Goal: Information Seeking & Learning: Check status

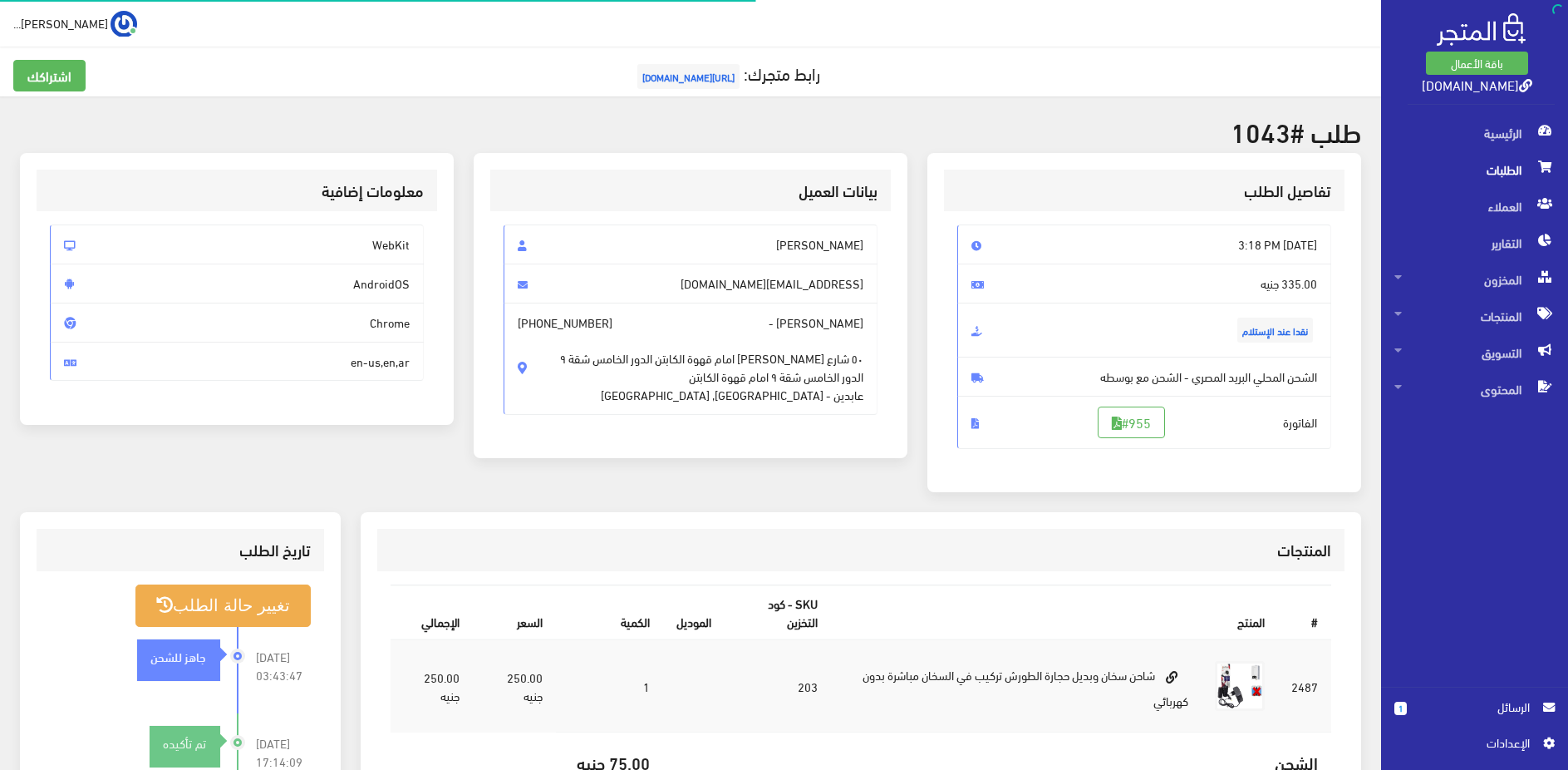
click at [1513, 180] on span "الطلبات" at bounding box center [1474, 169] width 160 height 37
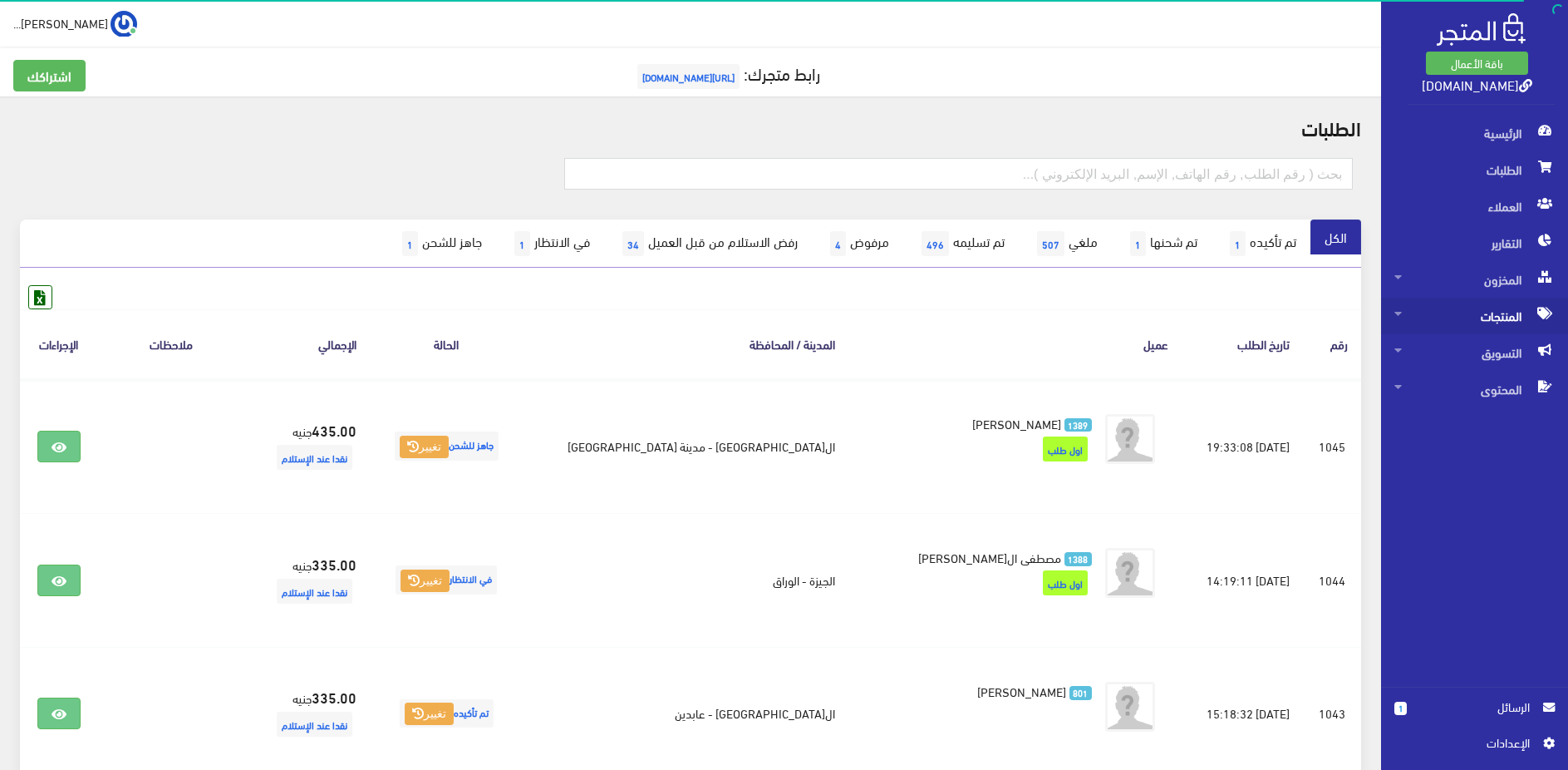
click at [1477, 326] on span "المنتجات" at bounding box center [1474, 316] width 160 height 37
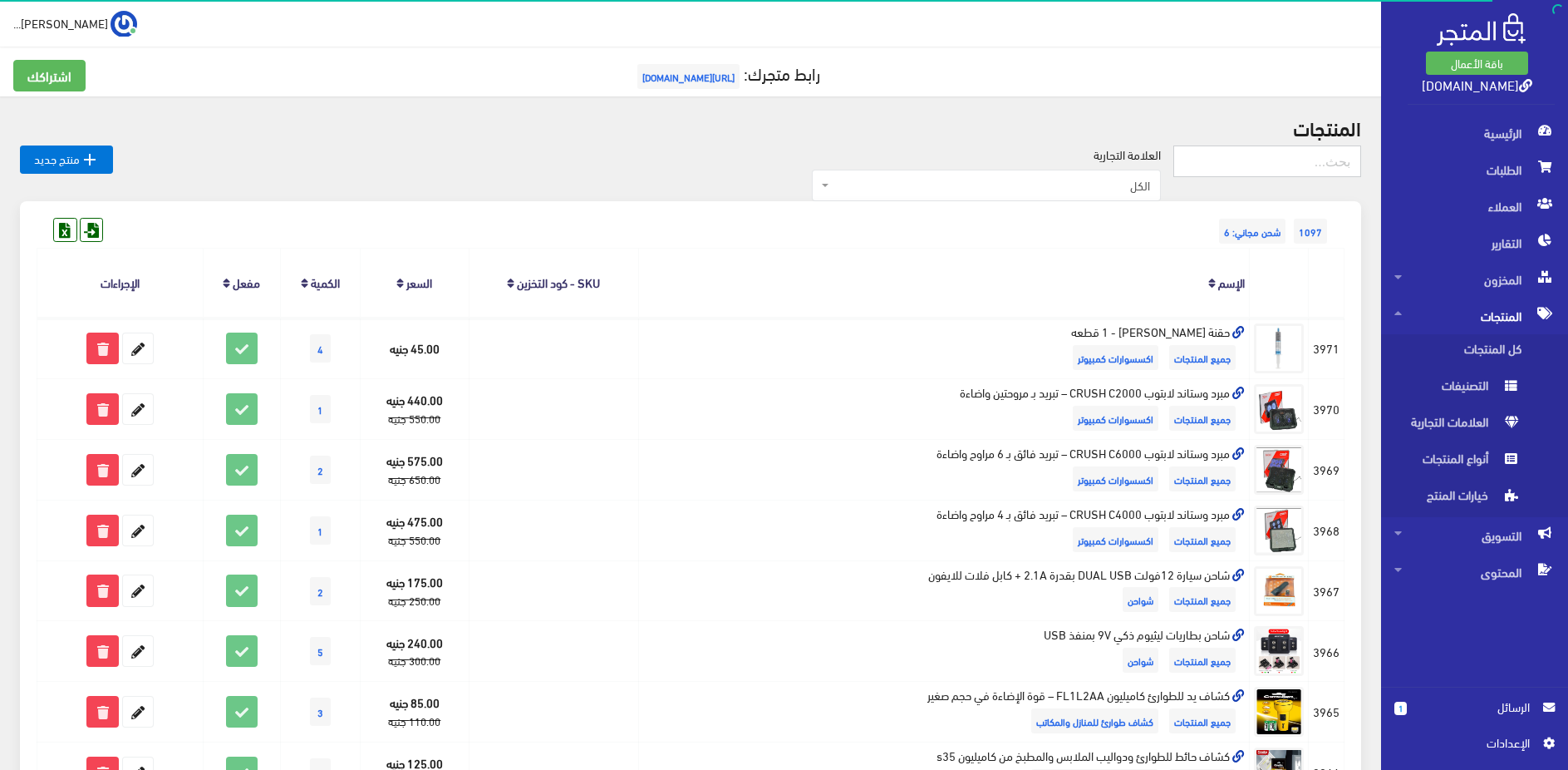
click at [1272, 160] on input "text" at bounding box center [1267, 161] width 188 height 31
type input "تكييف"
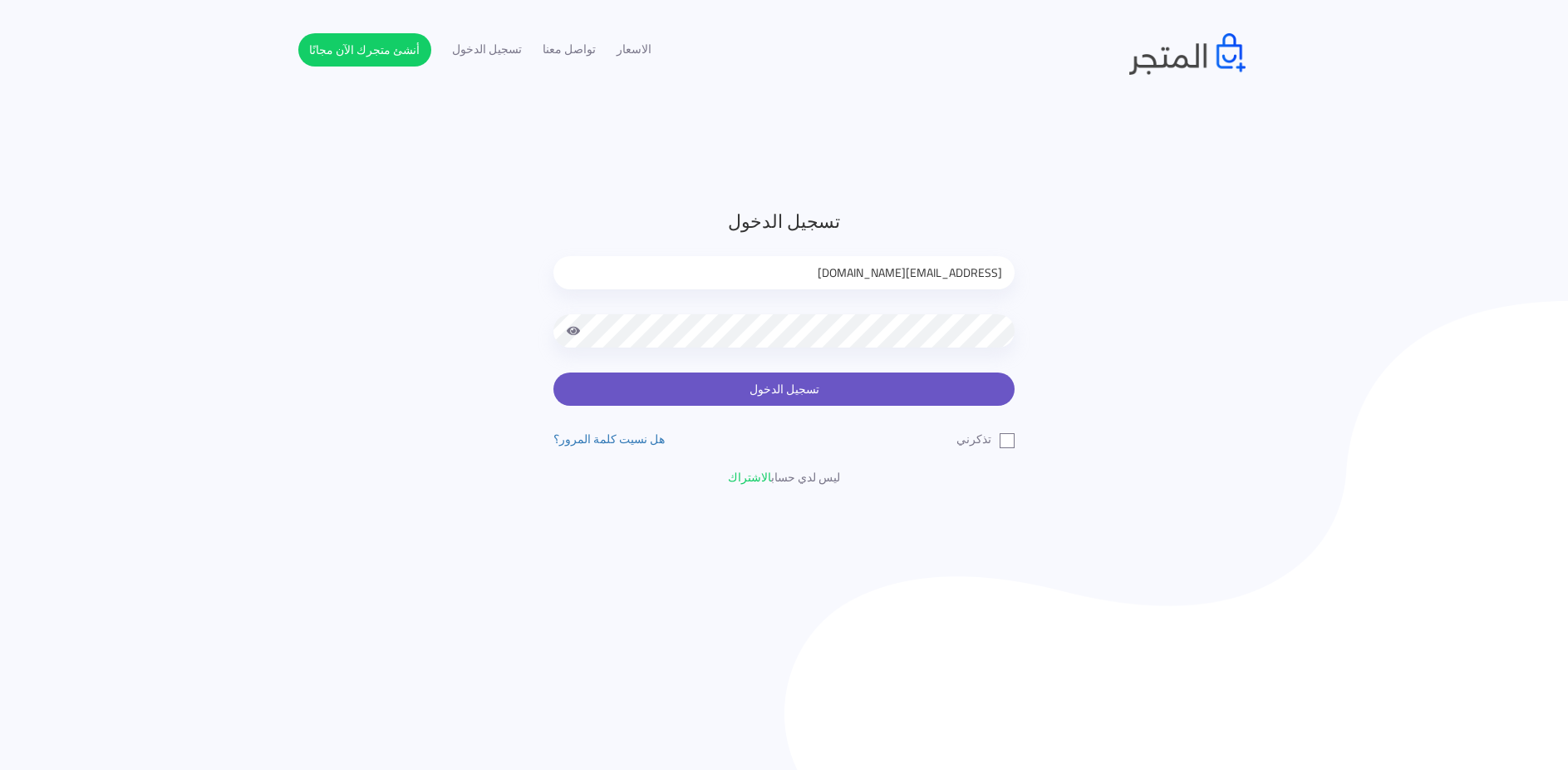
click at [928, 385] on button "تسجيل الدخول" at bounding box center [784, 389] width 461 height 33
click at [952, 396] on button "تسجيل الدخول" at bounding box center [784, 389] width 461 height 33
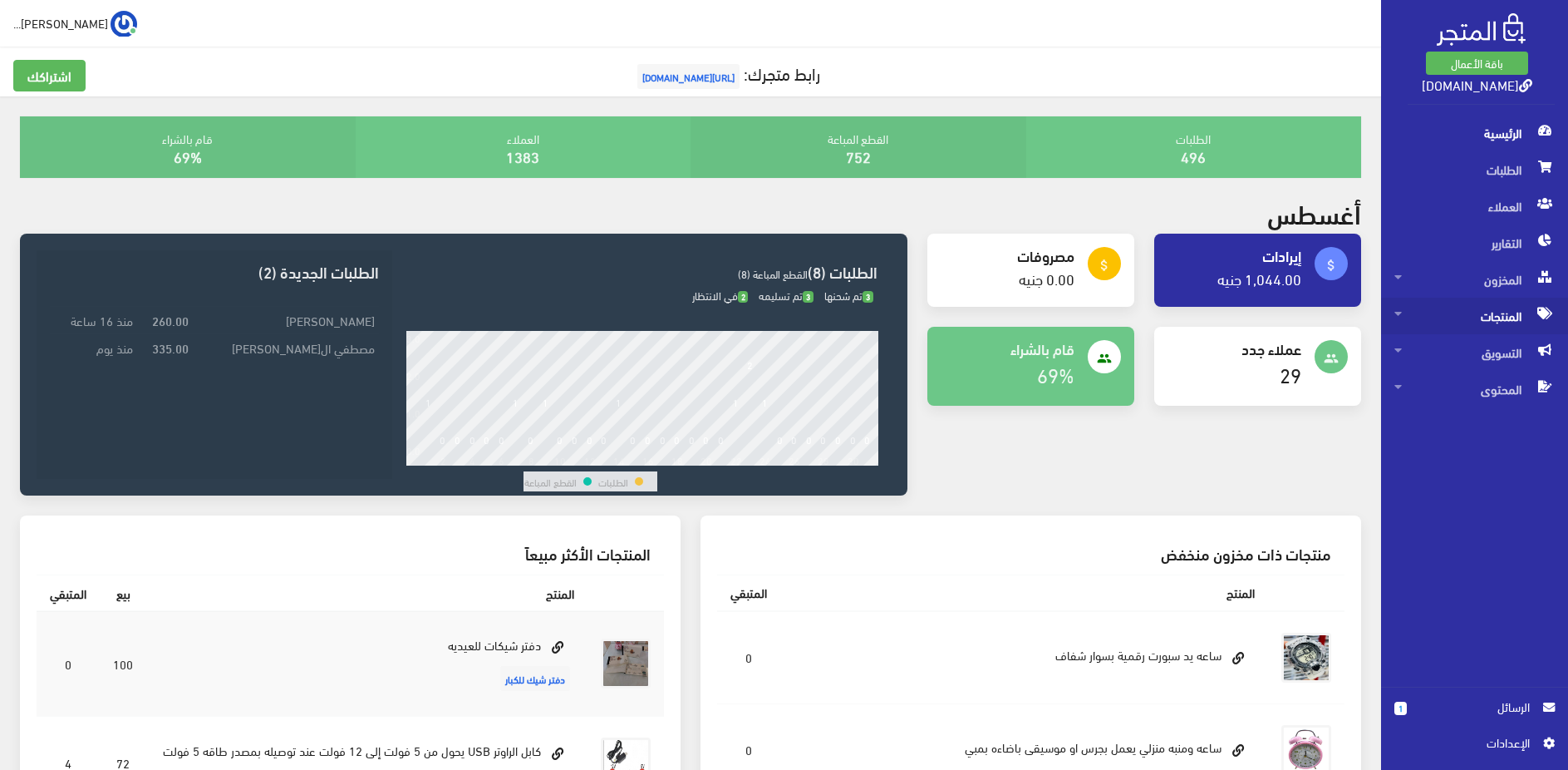
click at [1535, 321] on span at bounding box center [1545, 312] width 20 height 30
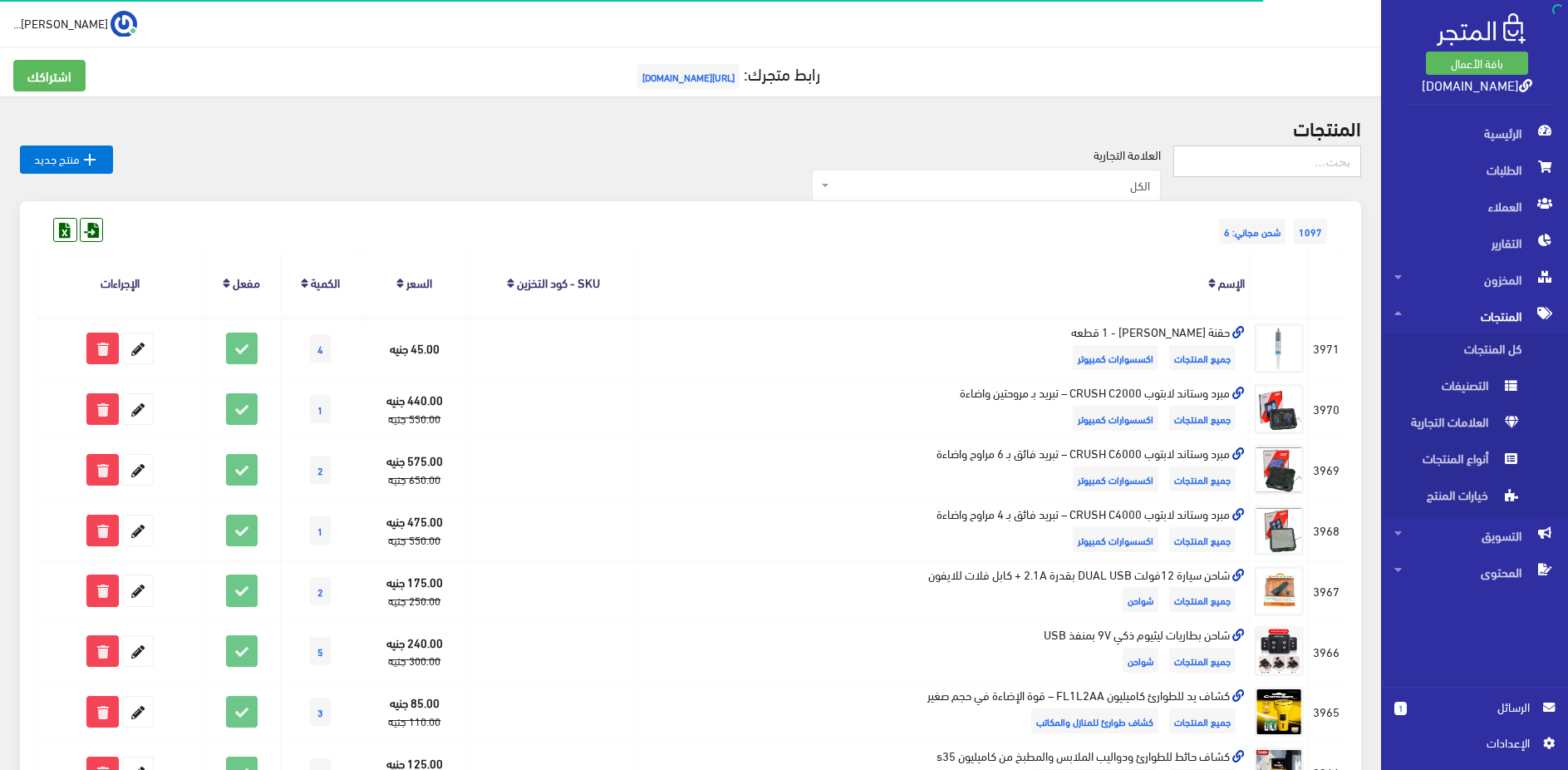
drag, startPoint x: 1319, startPoint y: 153, endPoint x: 1025, endPoint y: 268, distance: 315.7
click at [1284, 167] on input "text" at bounding box center [1267, 161] width 188 height 31
type input "تكييف"
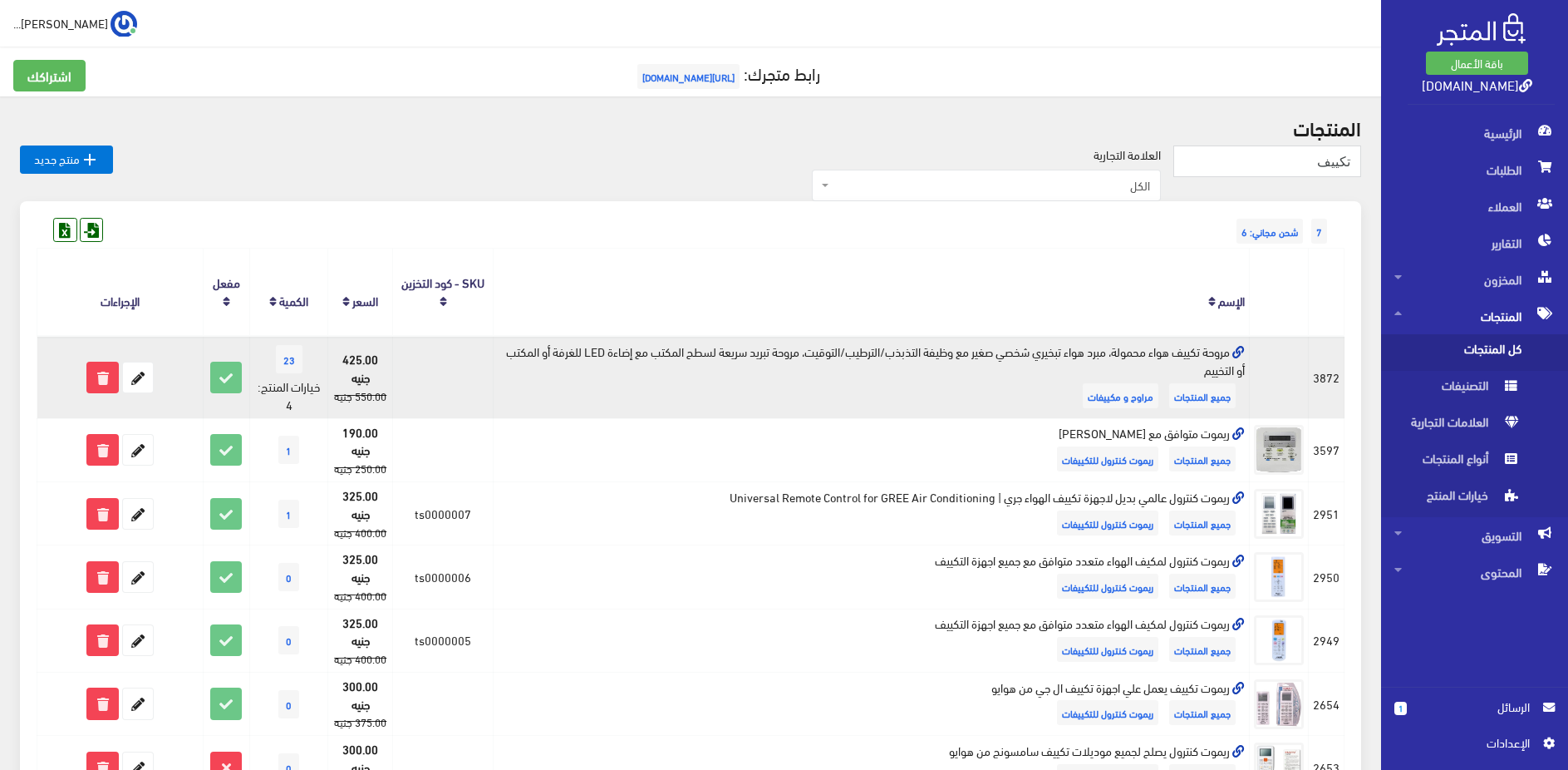
scroll to position [169, 0]
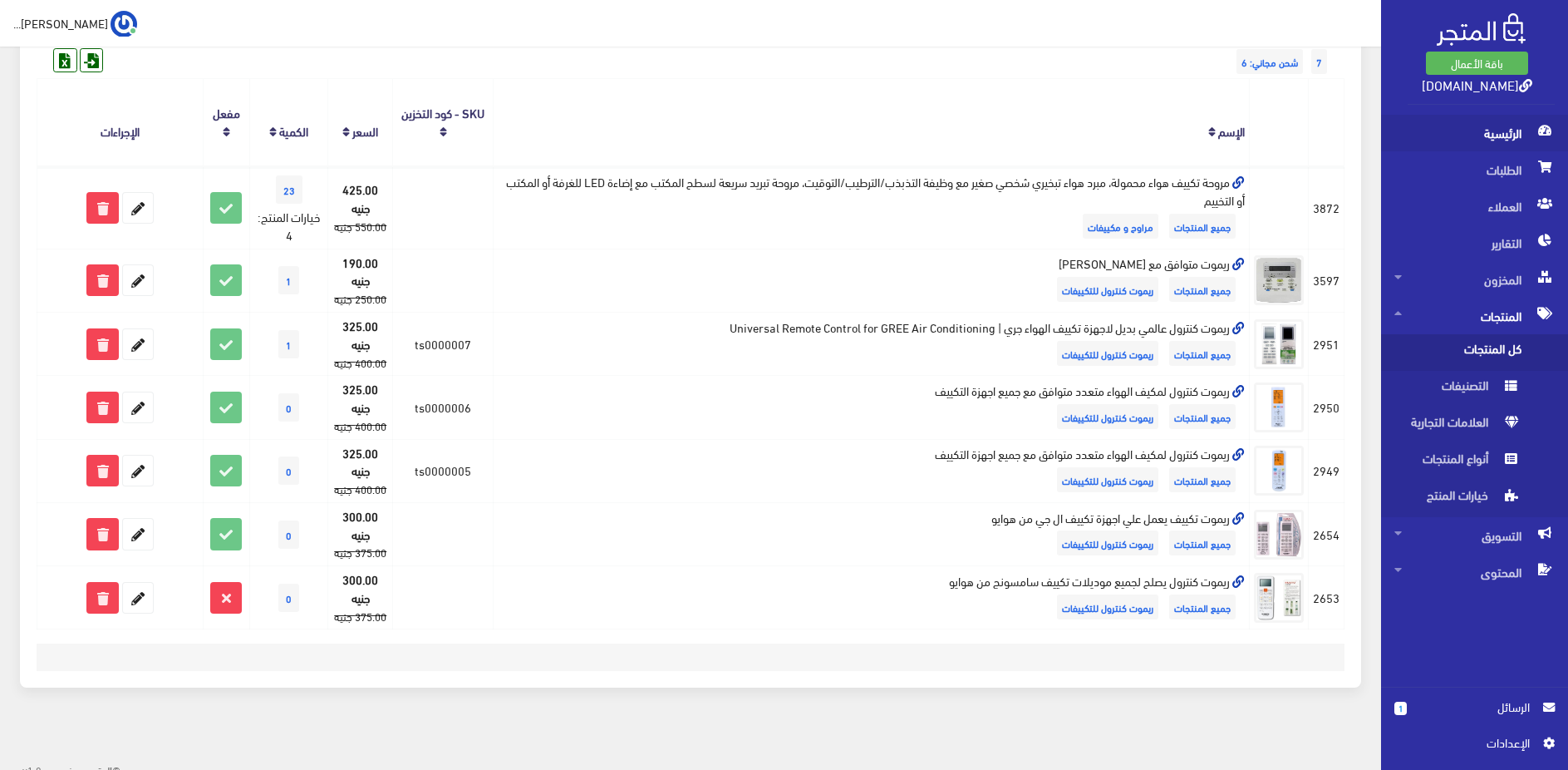
click at [1461, 144] on span "الرئيسية" at bounding box center [1474, 133] width 160 height 37
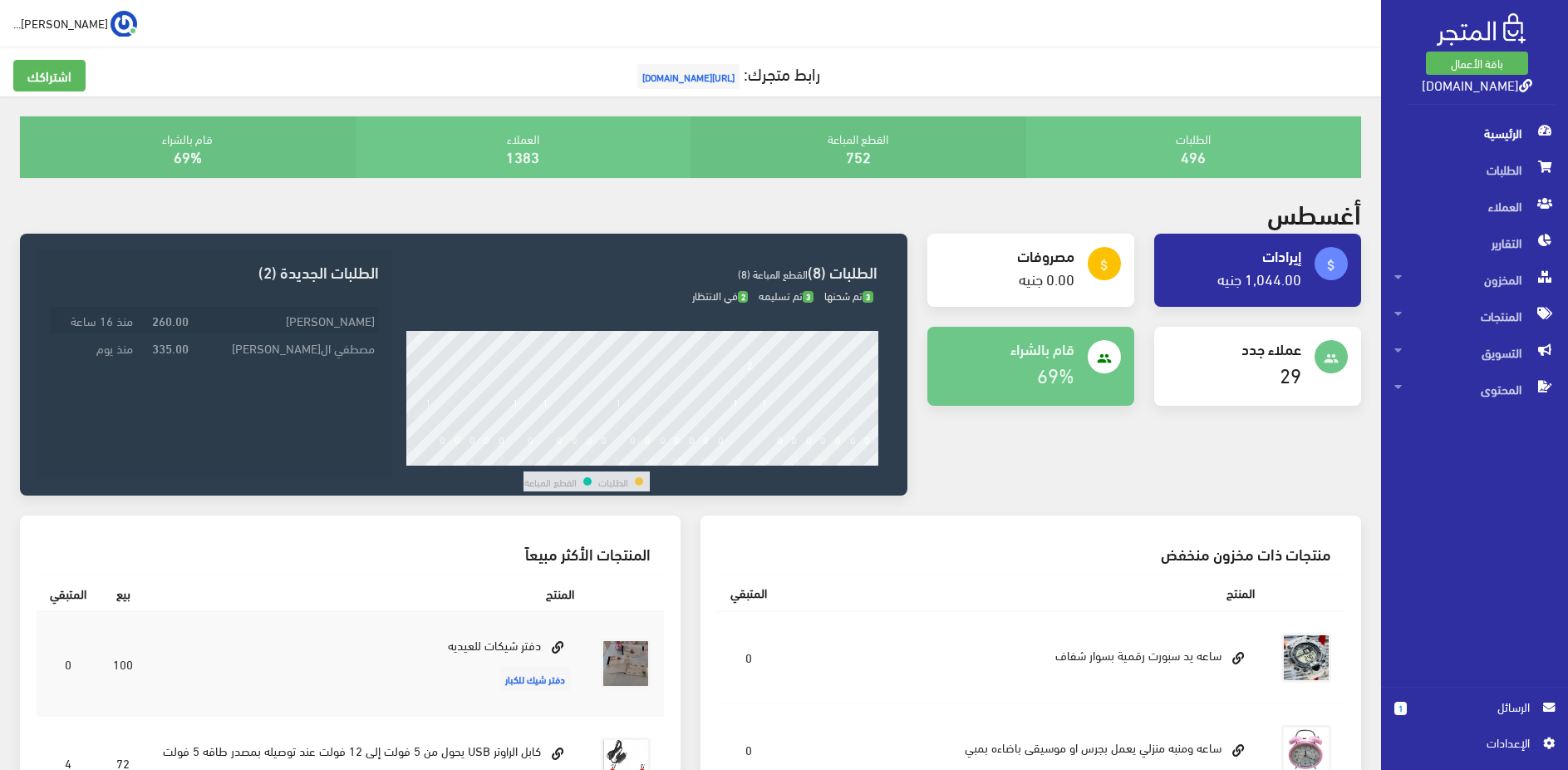
click at [351, 319] on td "اسامه ناصر" at bounding box center [286, 320] width 187 height 28
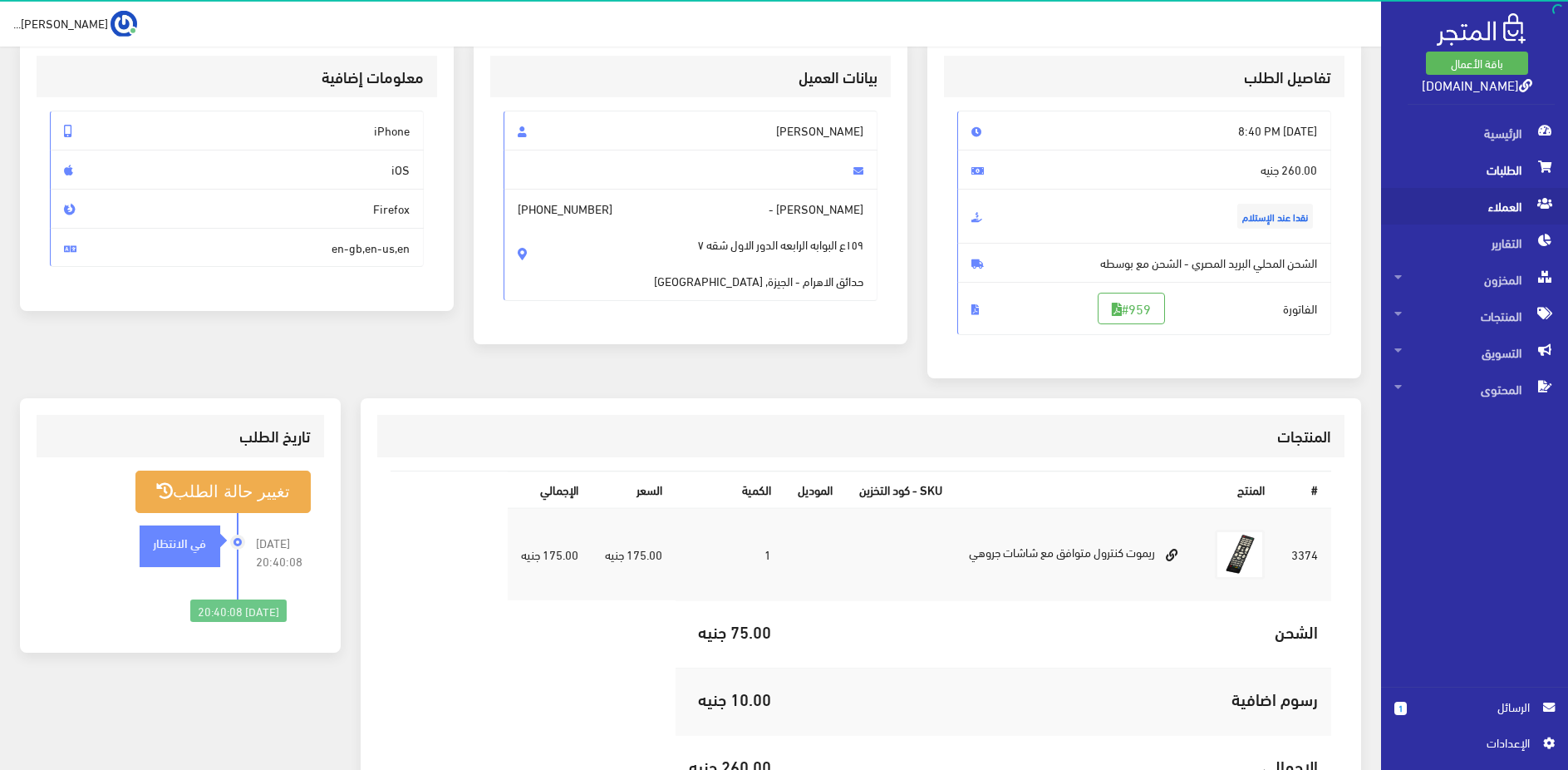
scroll to position [85, 0]
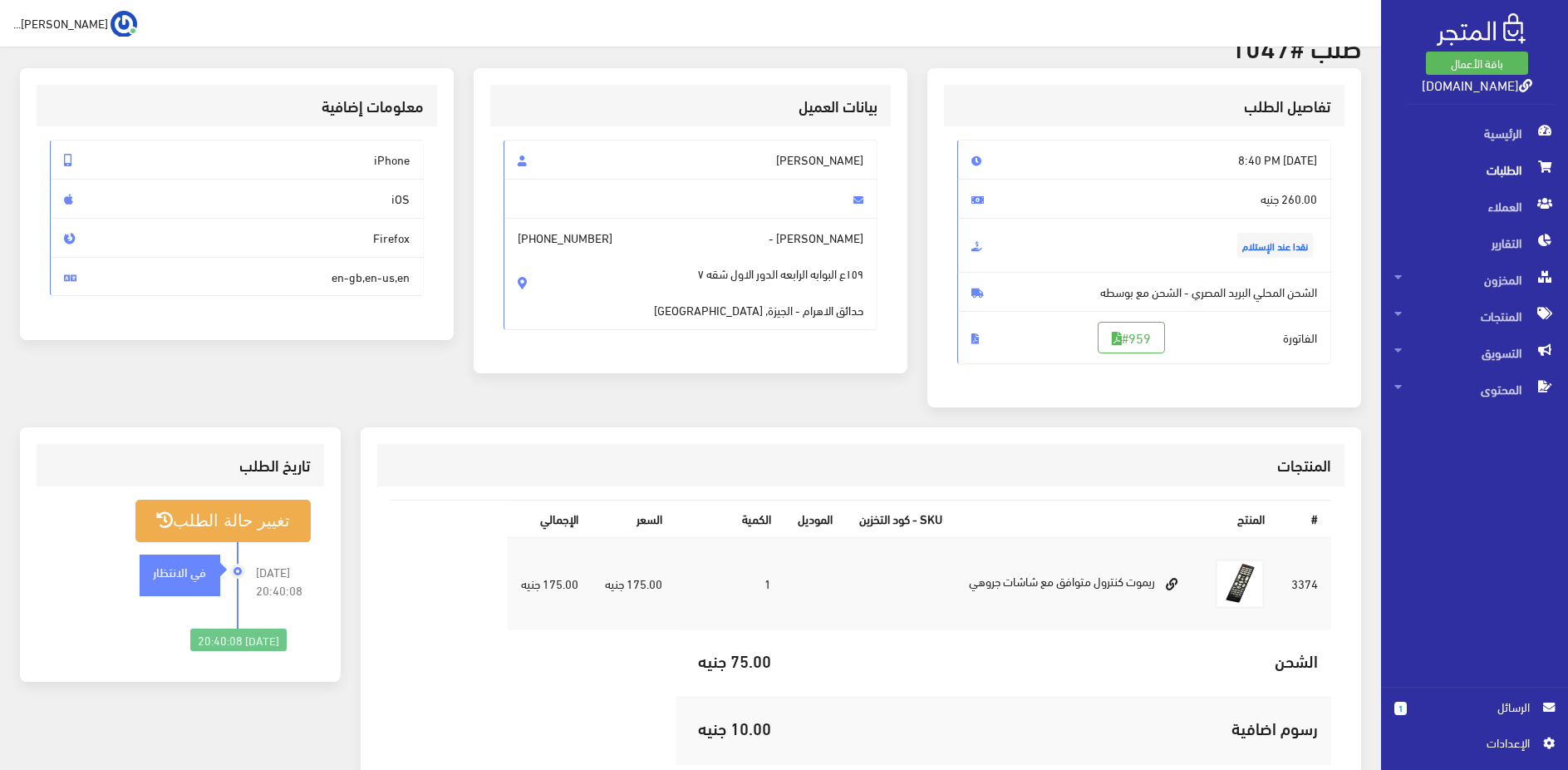
click at [1470, 172] on span "الطلبات" at bounding box center [1474, 169] width 160 height 37
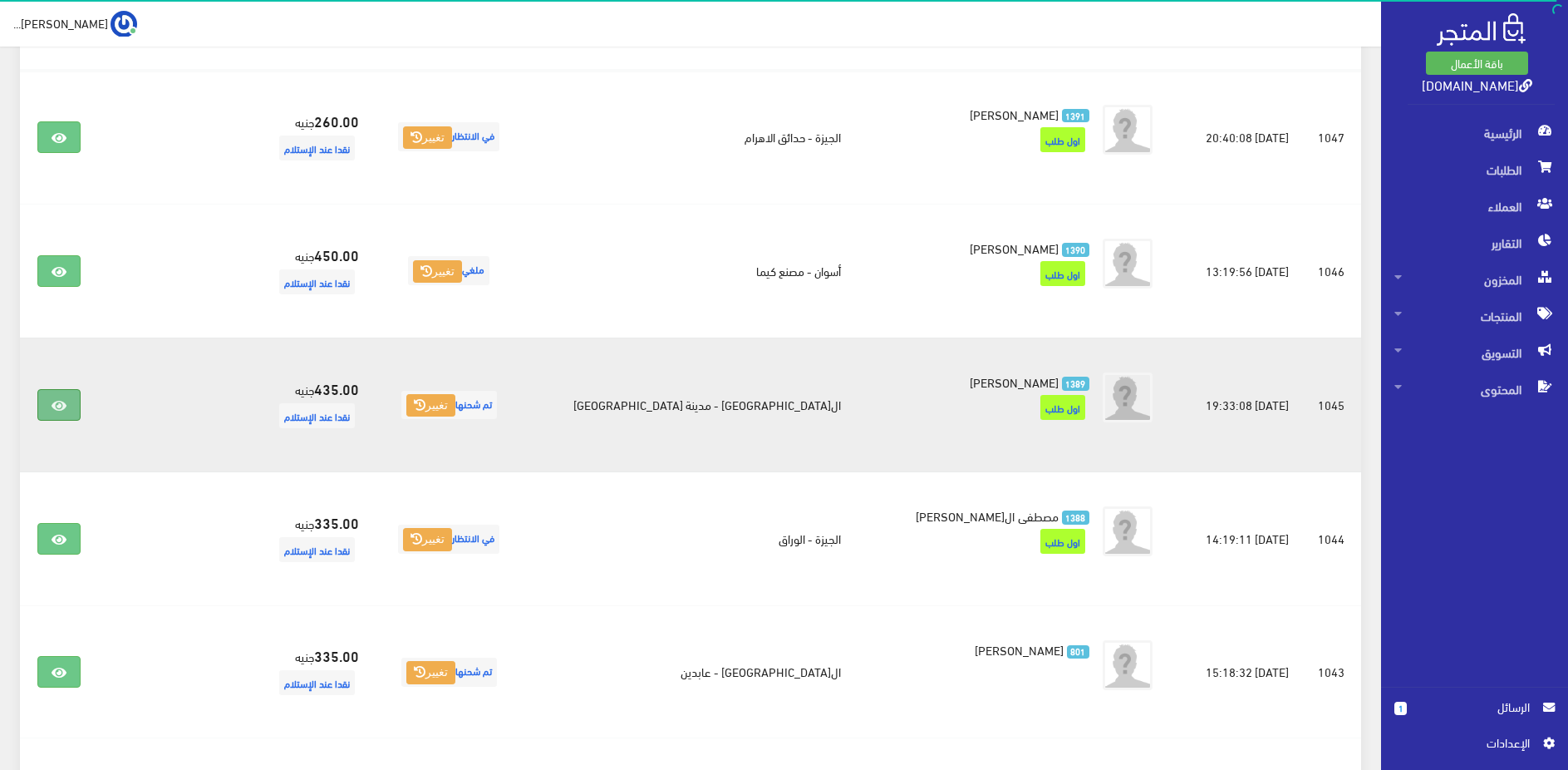
scroll to position [339, 0]
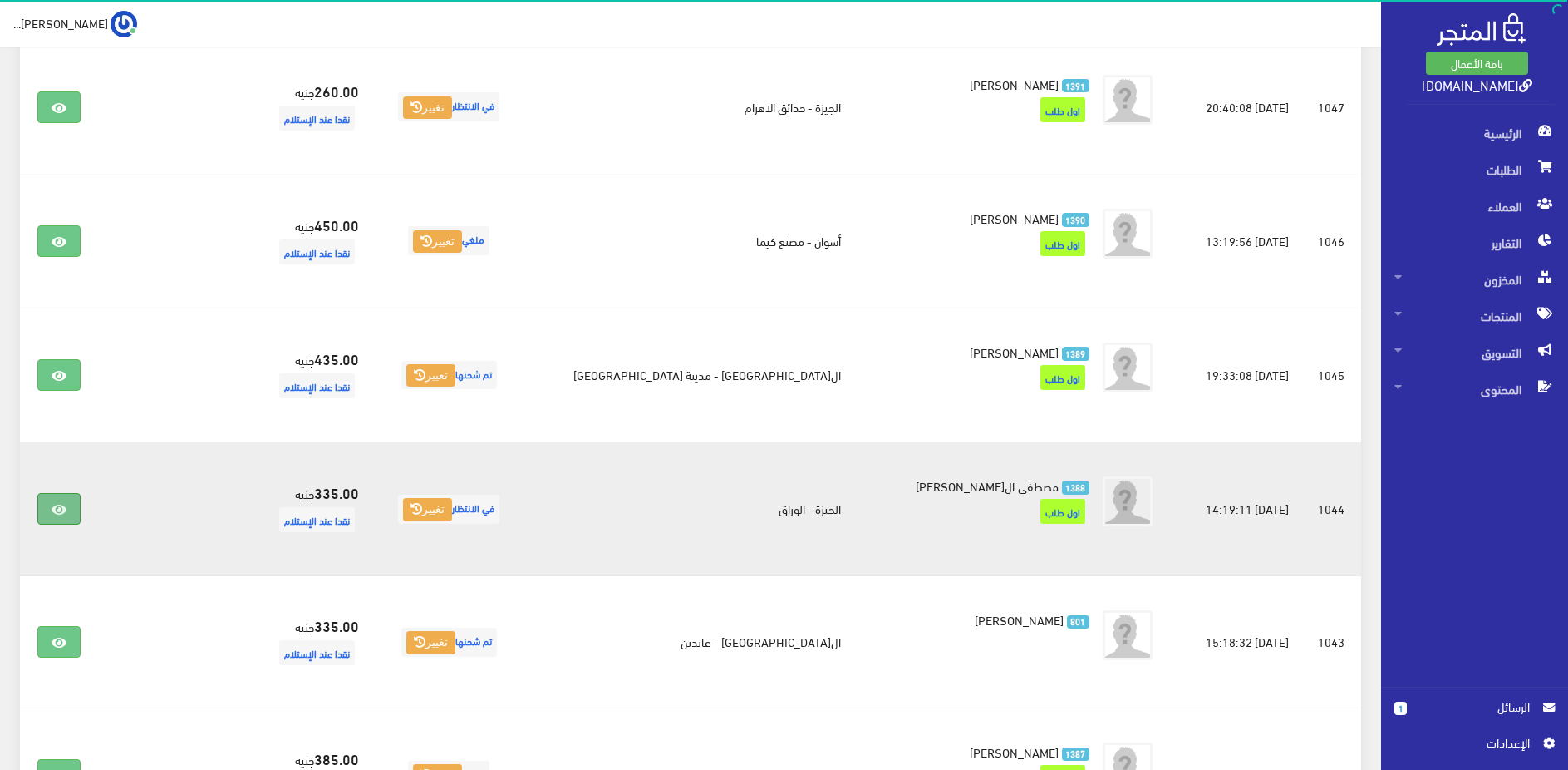
click at [63, 507] on icon at bounding box center [59, 510] width 15 height 13
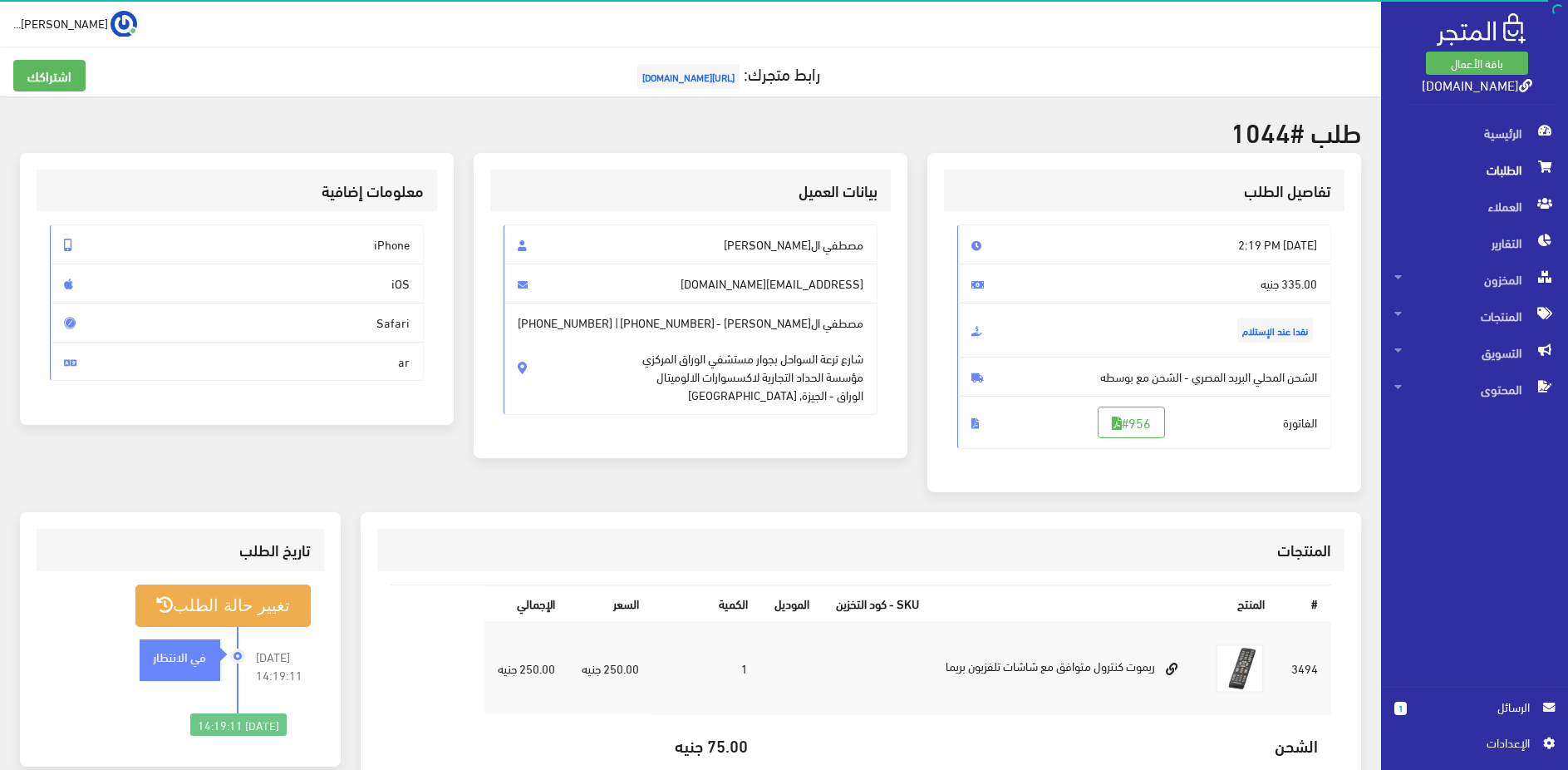
scroll to position [85, 0]
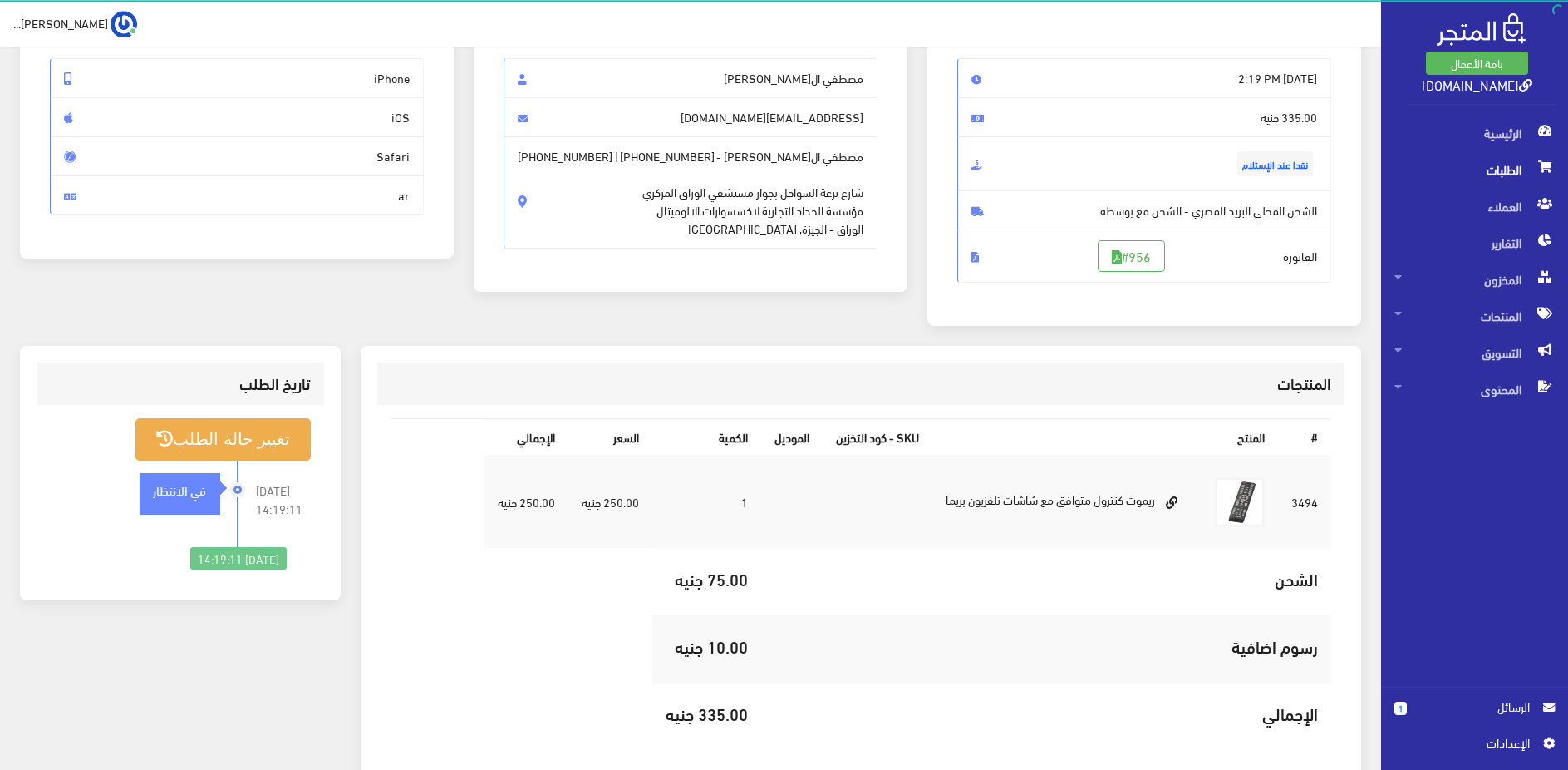
scroll to position [169, 0]
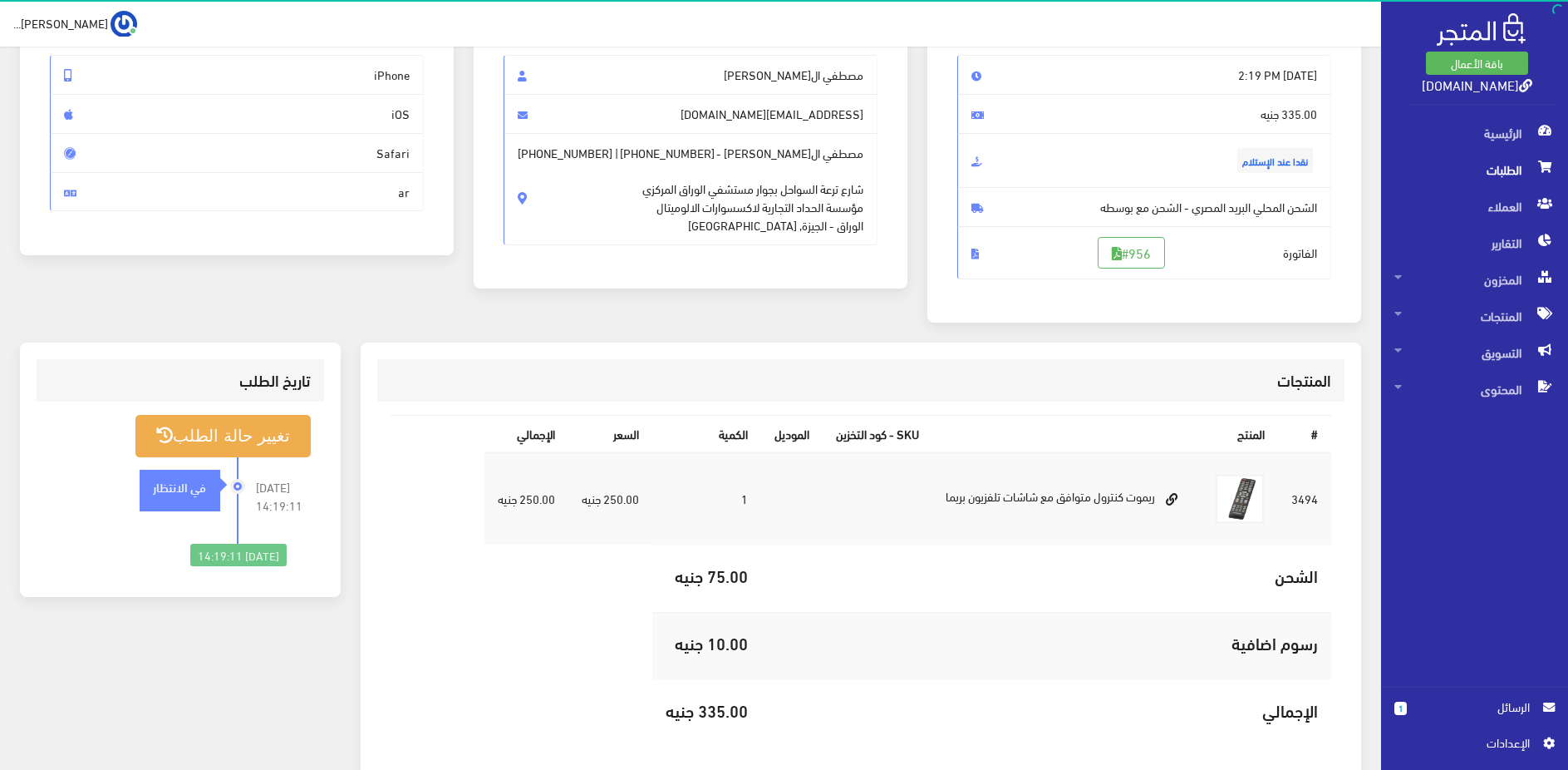
click at [659, 366] on div "المنتجات" at bounding box center [861, 380] width 968 height 42
click at [565, 153] on span "[PHONE_NUMBER]" at bounding box center [565, 153] width 95 height 18
click at [567, 152] on span "[PHONE_NUMBER]" at bounding box center [565, 153] width 95 height 18
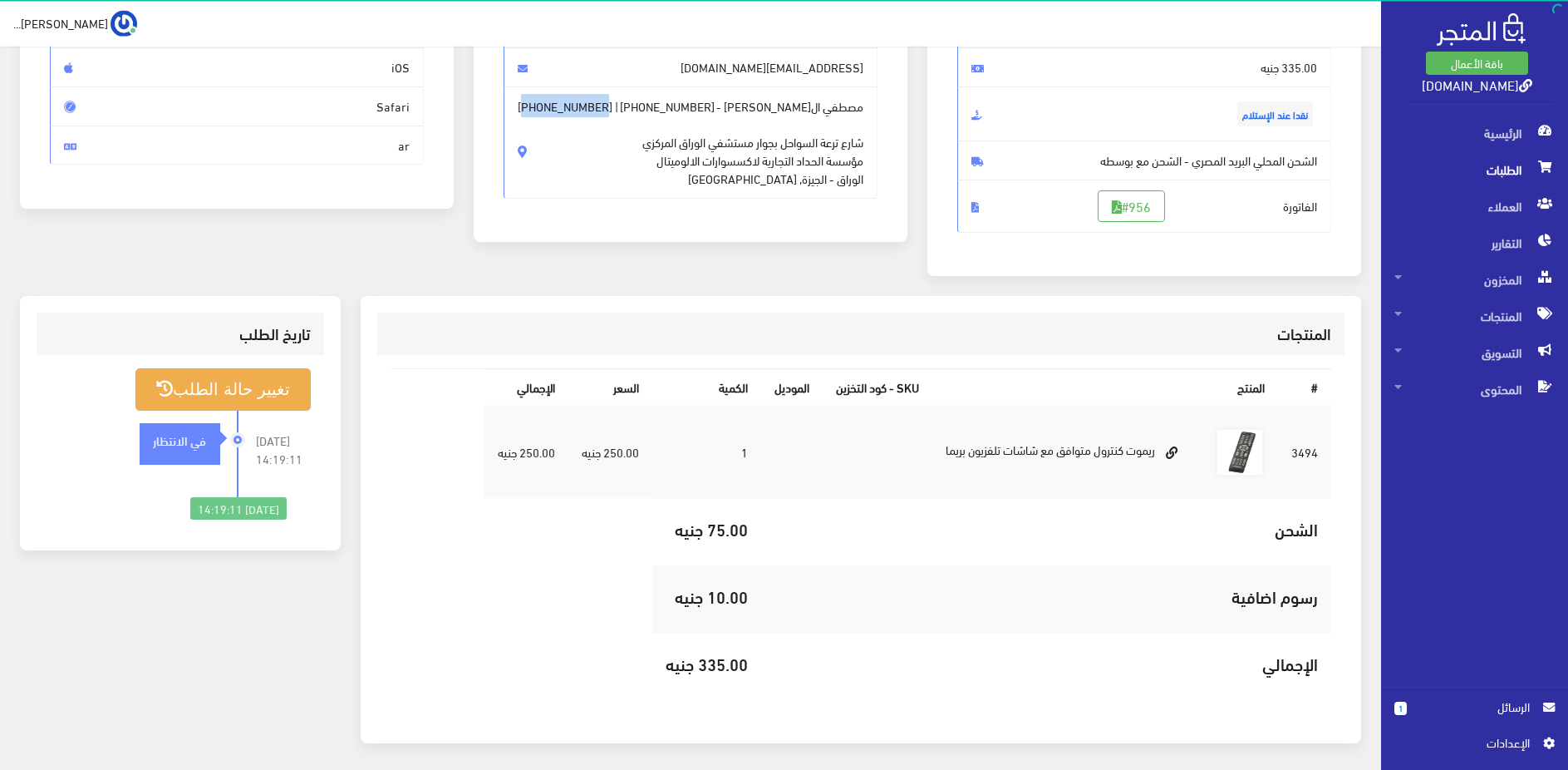
scroll to position [198, 0]
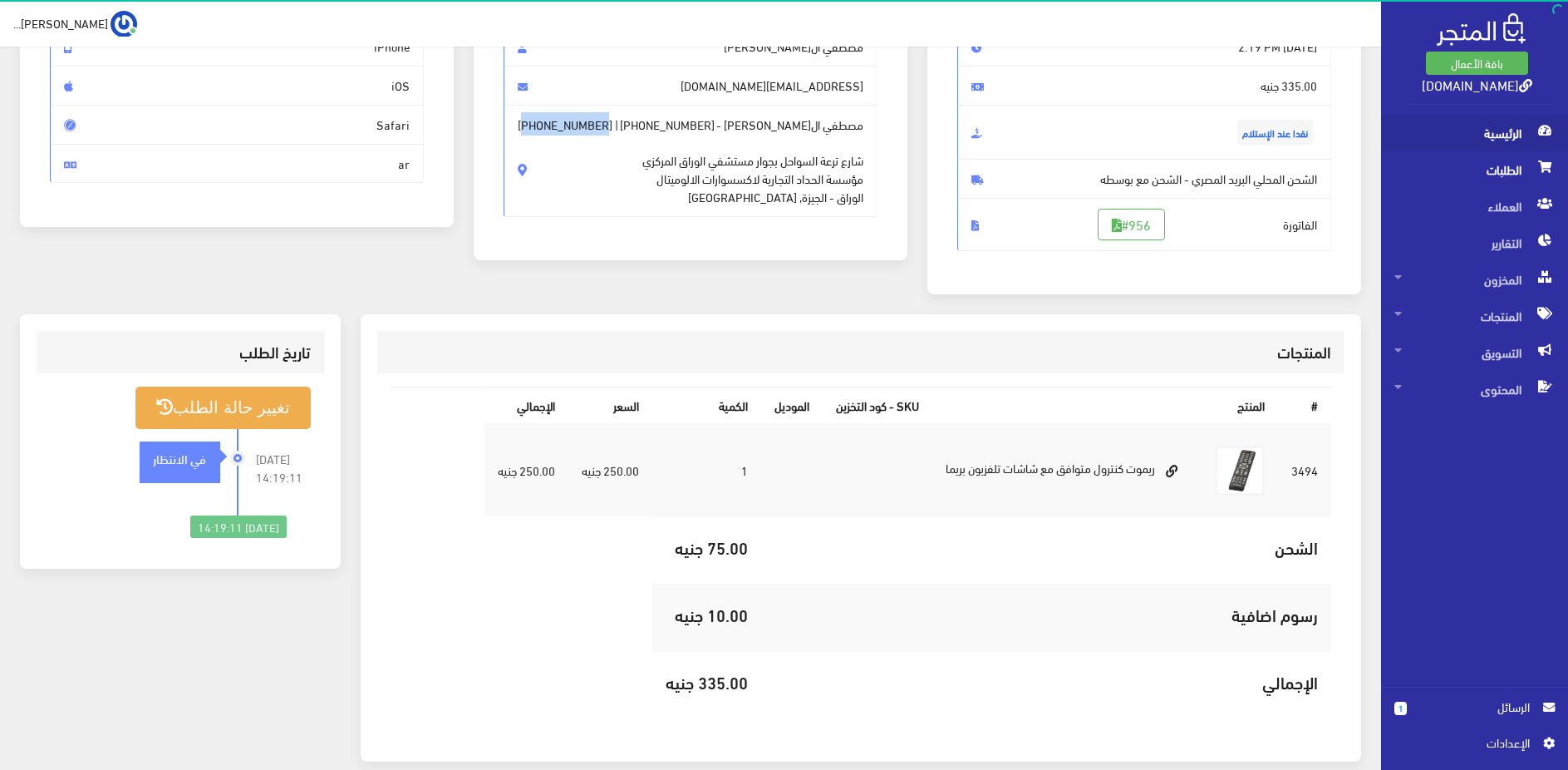
click at [1473, 141] on span "الرئيسية" at bounding box center [1474, 133] width 160 height 37
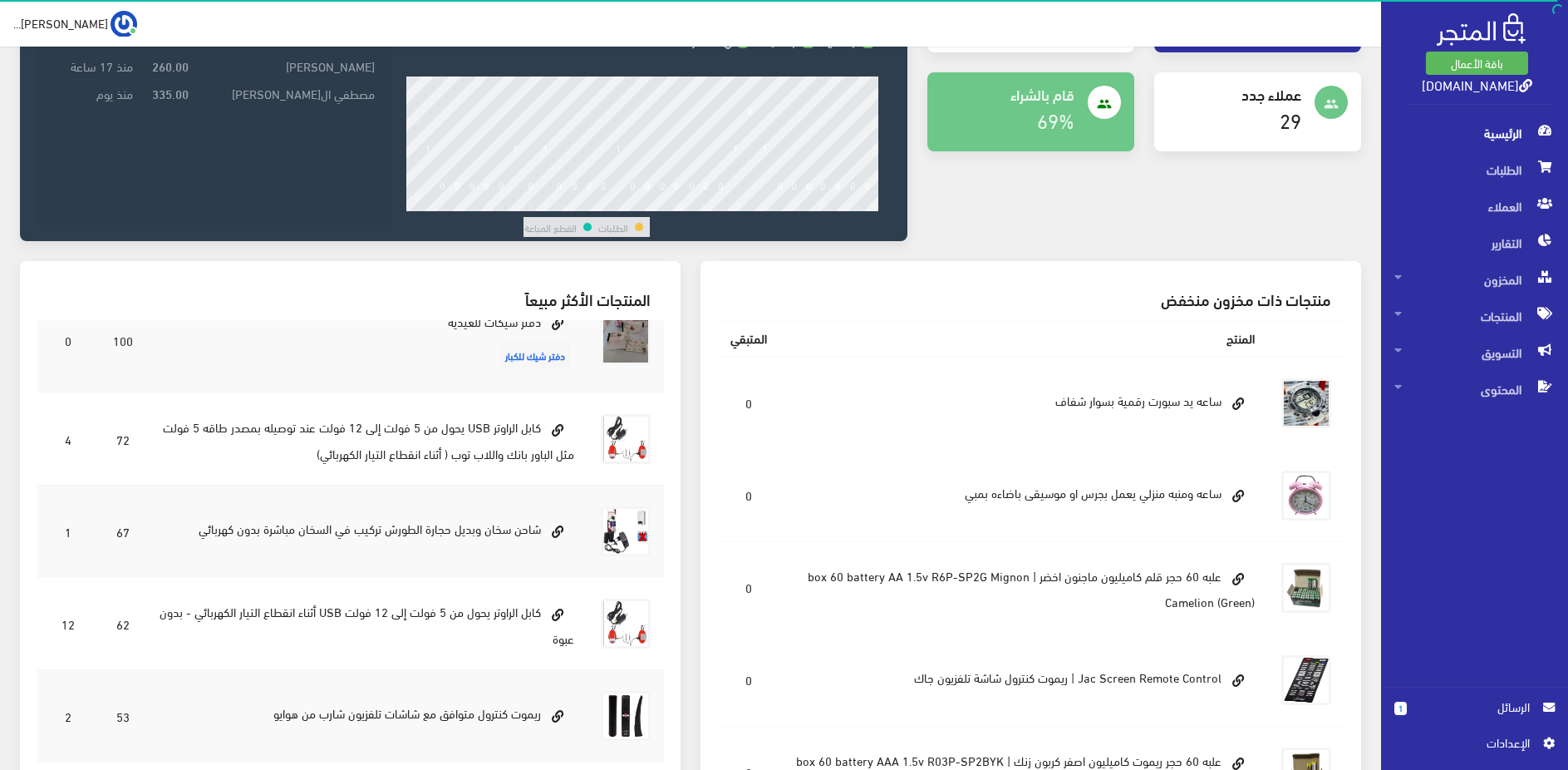
scroll to position [105, 0]
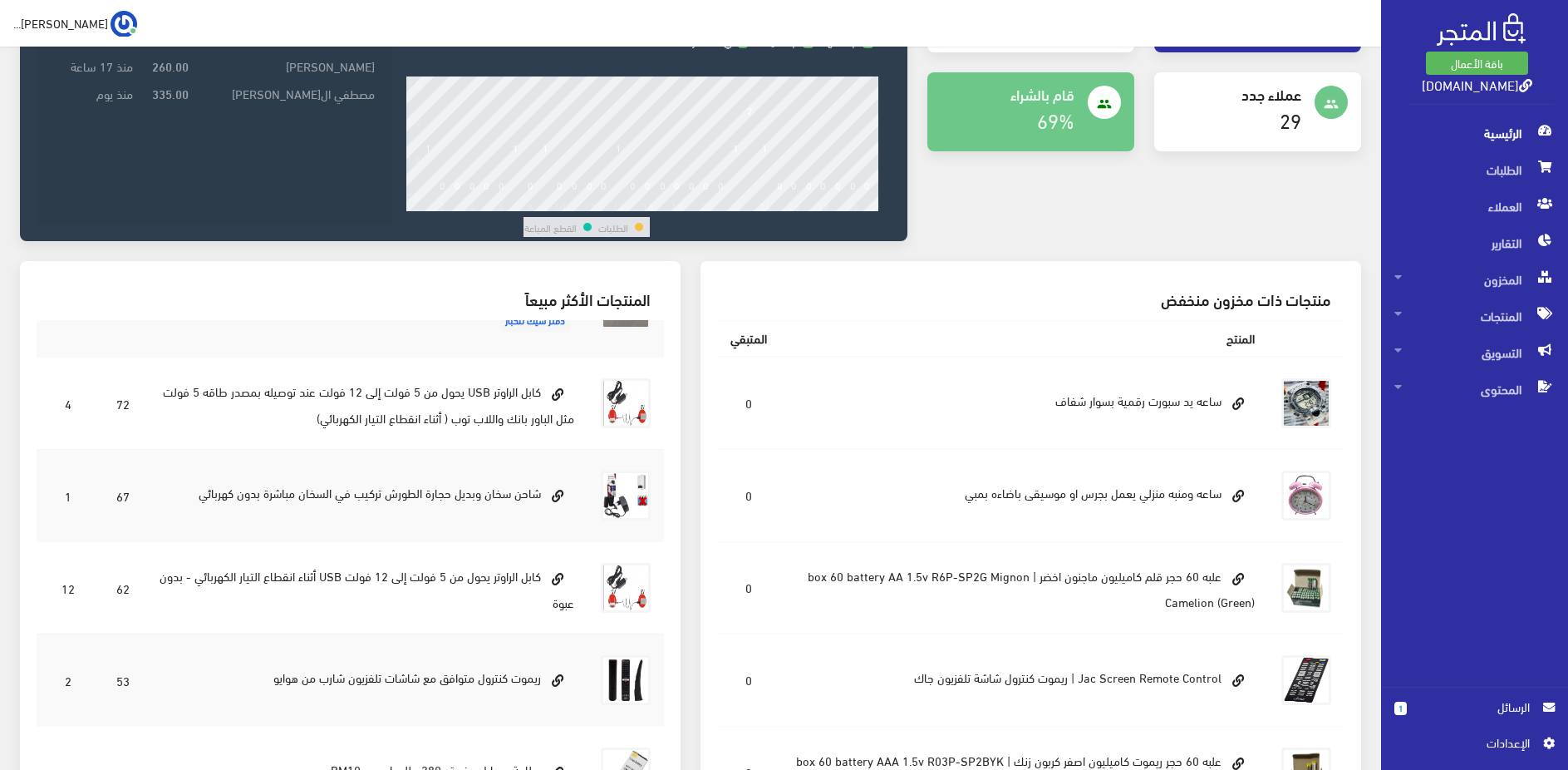
click at [1515, 136] on span "الرئيسية" at bounding box center [1474, 133] width 160 height 37
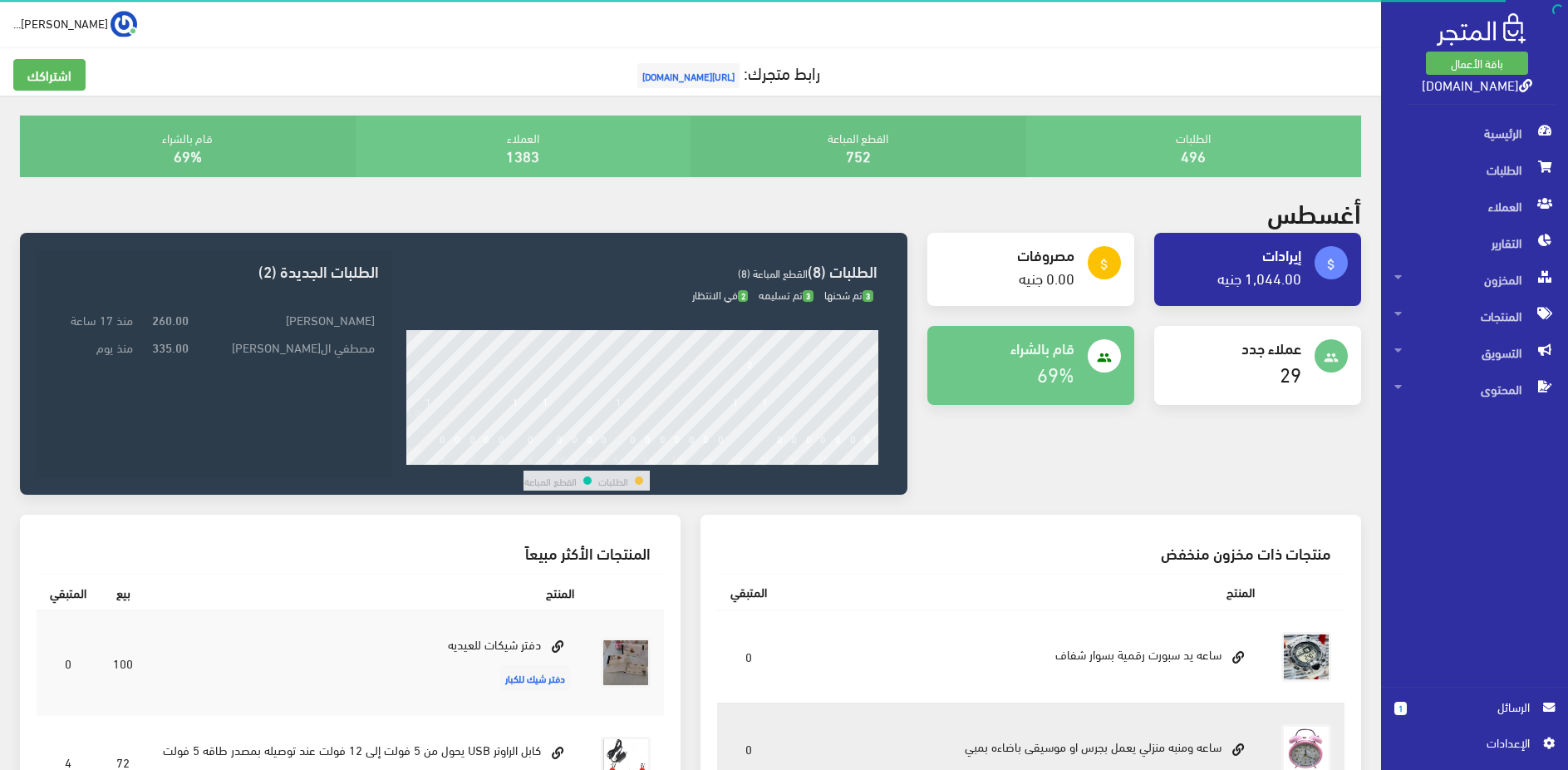
scroll to position [0, 0]
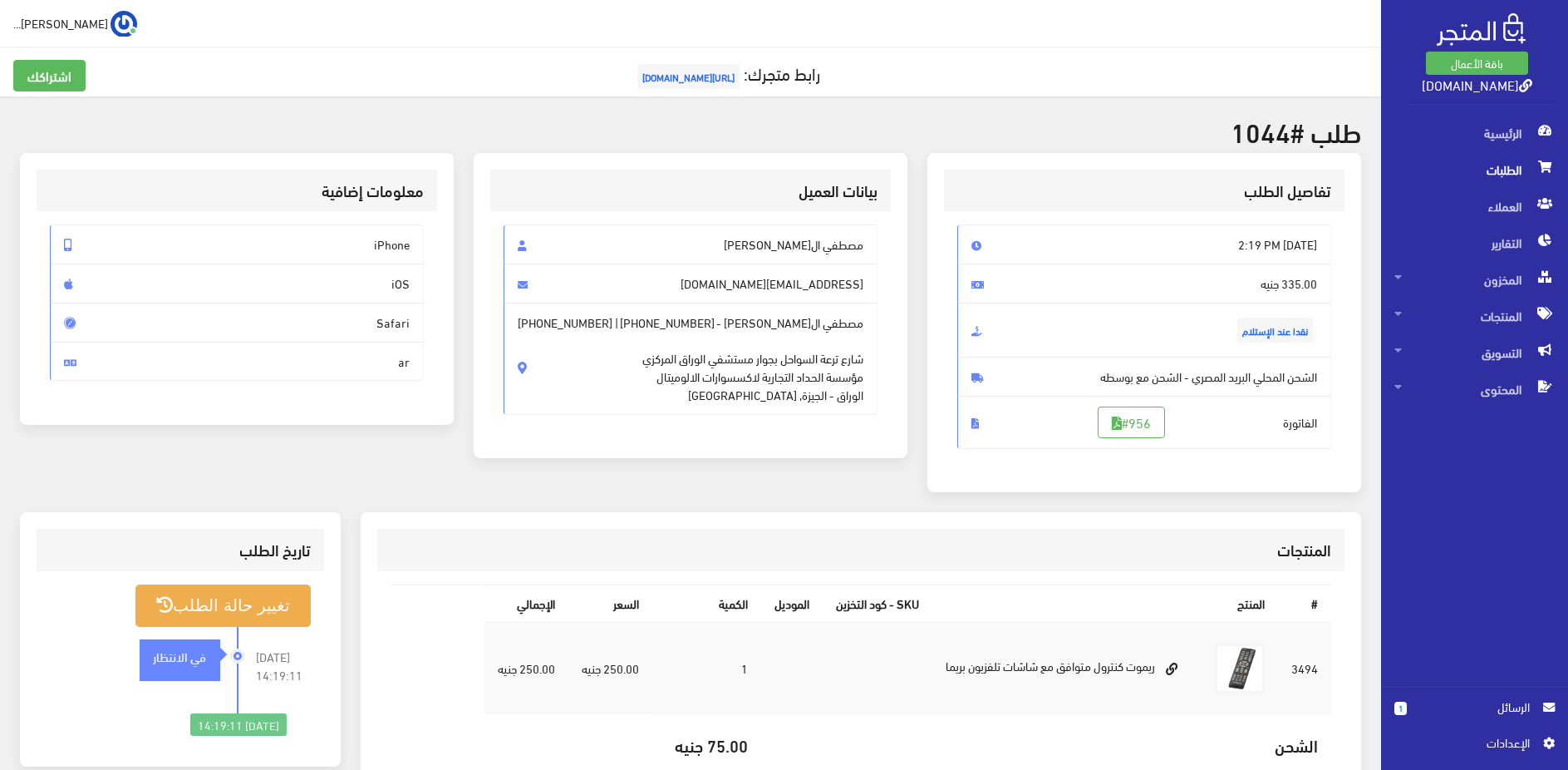
scroll to position [85, 0]
